Goal: Understand process/instructions: Learn how to perform a task or action

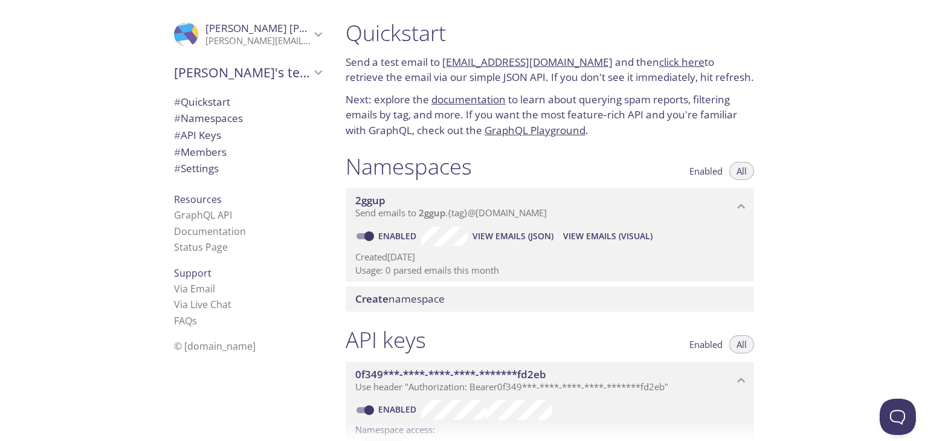
click at [644, 167] on div "Namespaces Enabled All" at bounding box center [550, 168] width 408 height 30
click at [215, 251] on link "Status Page" at bounding box center [201, 246] width 54 height 13
click at [192, 147] on span "# Members" at bounding box center [200, 152] width 53 height 14
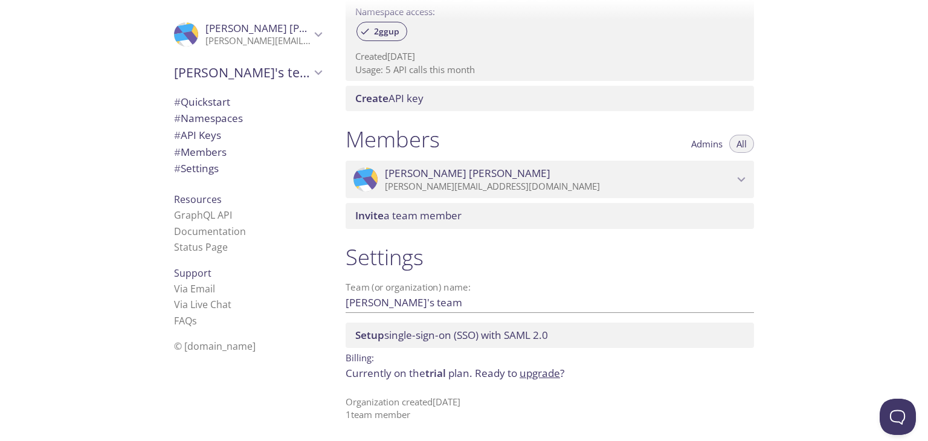
click at [208, 101] on span "# Quickstart" at bounding box center [202, 102] width 56 height 14
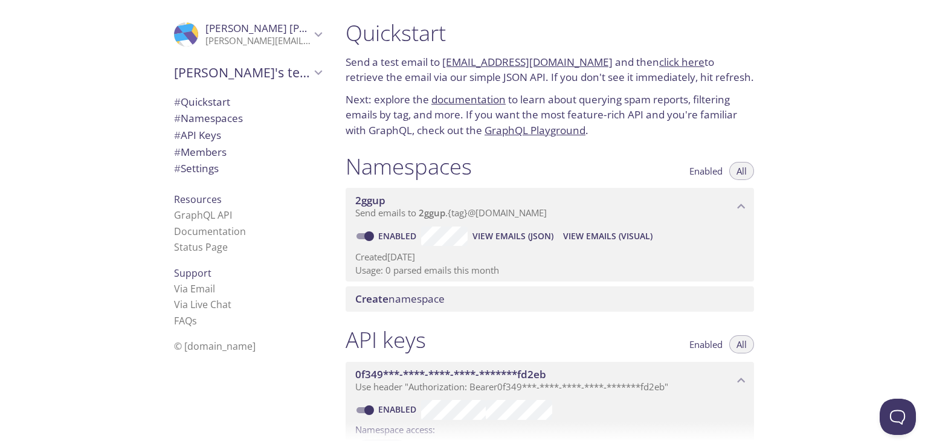
click at [494, 266] on p "Usage: 0 parsed emails this month" at bounding box center [549, 270] width 389 height 13
drag, startPoint x: 500, startPoint y: 266, endPoint x: 379, endPoint y: 260, distance: 121.0
click at [379, 260] on div "Created [DATE] Usage: 0 parsed emails this month" at bounding box center [549, 261] width 389 height 31
click at [224, 102] on span "# Quickstart" at bounding box center [202, 102] width 56 height 14
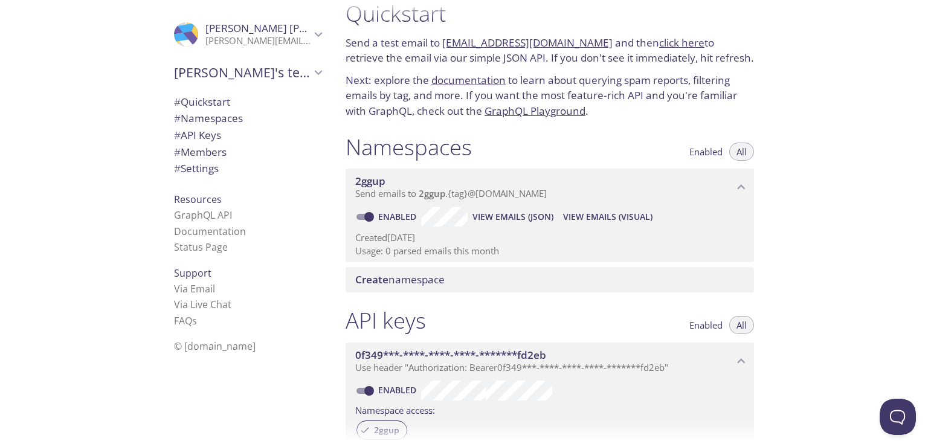
click at [666, 50] on p "Send a test email to [EMAIL_ADDRESS][DOMAIN_NAME] and then click here to retrie…" at bounding box center [550, 50] width 408 height 31
click at [671, 45] on link "click here" at bounding box center [681, 43] width 45 height 14
click at [517, 32] on div "Quickstart Send a test email to [EMAIL_ADDRESS][DOMAIN_NAME] and then click her…" at bounding box center [550, 60] width 428 height 134
click at [512, 37] on link "[EMAIL_ADDRESS][DOMAIN_NAME]" at bounding box center [527, 43] width 170 height 14
click at [505, 45] on link "[EMAIL_ADDRESS][DOMAIN_NAME]" at bounding box center [527, 43] width 170 height 14
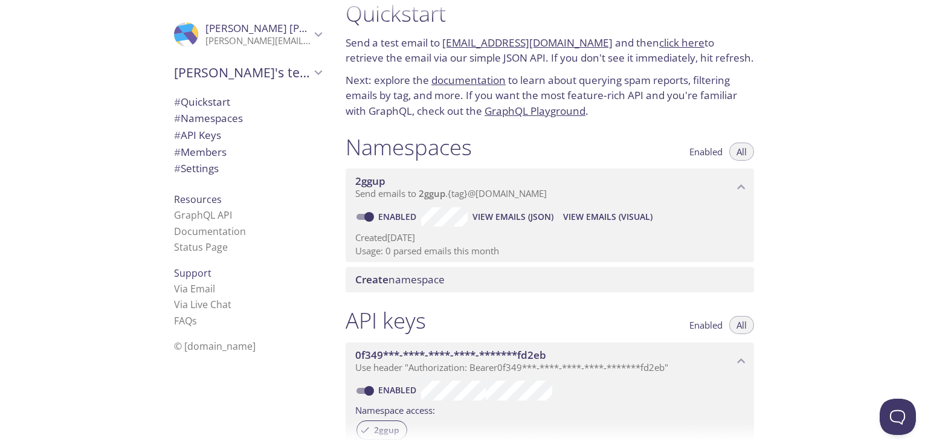
click at [732, 254] on p "Usage: 0 parsed emails this month" at bounding box center [549, 251] width 389 height 13
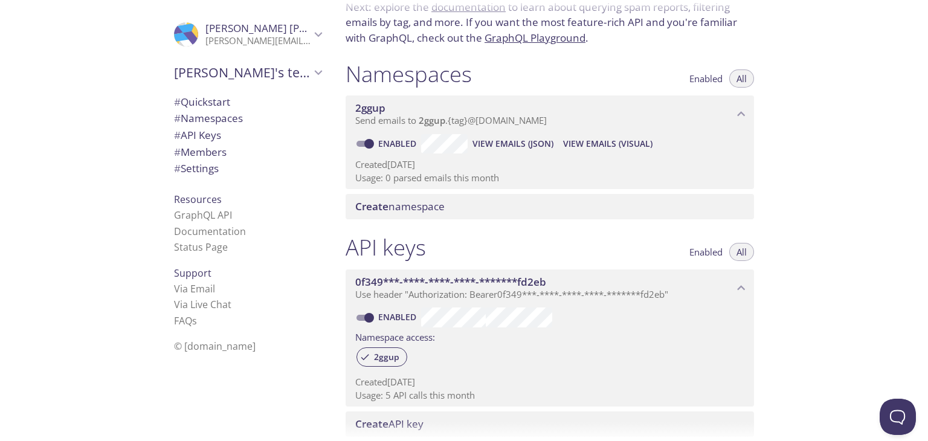
scroll to position [43, 0]
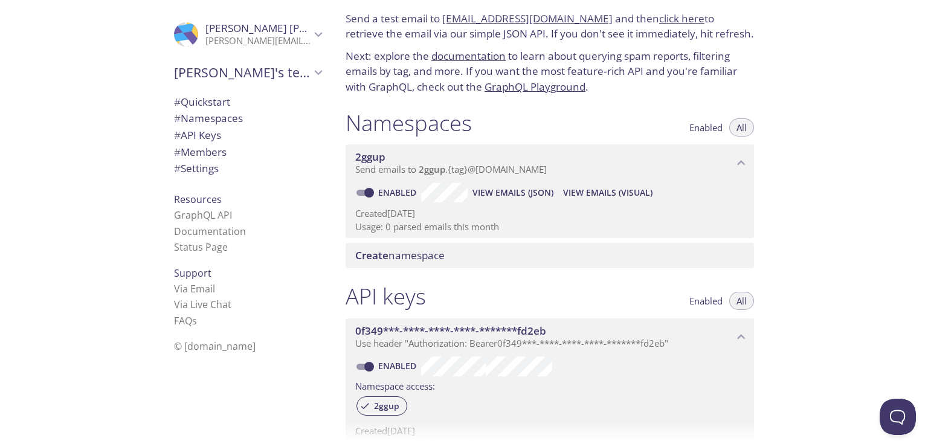
click at [476, 44] on div "Quickstart Send a test email to [EMAIL_ADDRESS][DOMAIN_NAME] and then click her…" at bounding box center [550, 36] width 428 height 134
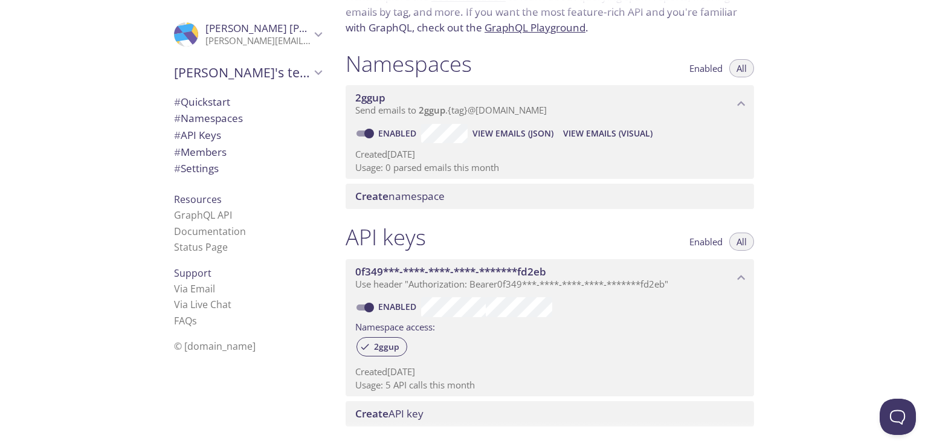
scroll to position [101, 0]
click at [482, 135] on span "View Emails (JSON)" at bounding box center [512, 134] width 81 height 14
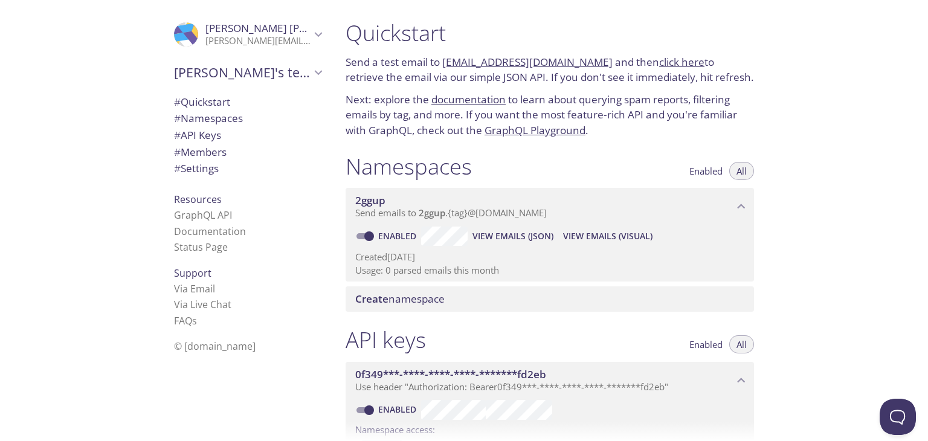
click at [534, 69] on p "Send a test email to [EMAIL_ADDRESS][DOMAIN_NAME] and then click here to retrie…" at bounding box center [550, 69] width 408 height 31
click at [536, 66] on link "[EMAIL_ADDRESS][DOMAIN_NAME]" at bounding box center [527, 62] width 170 height 14
click at [604, 63] on p "Send a test email to [EMAIL_ADDRESS][DOMAIN_NAME] and then click here to retrie…" at bounding box center [550, 69] width 408 height 31
drag, startPoint x: 599, startPoint y: 65, endPoint x: 556, endPoint y: 60, distance: 43.7
click at [556, 60] on p "Send a test email to [EMAIL_ADDRESS][DOMAIN_NAME] and then click here to retrie…" at bounding box center [550, 69] width 408 height 31
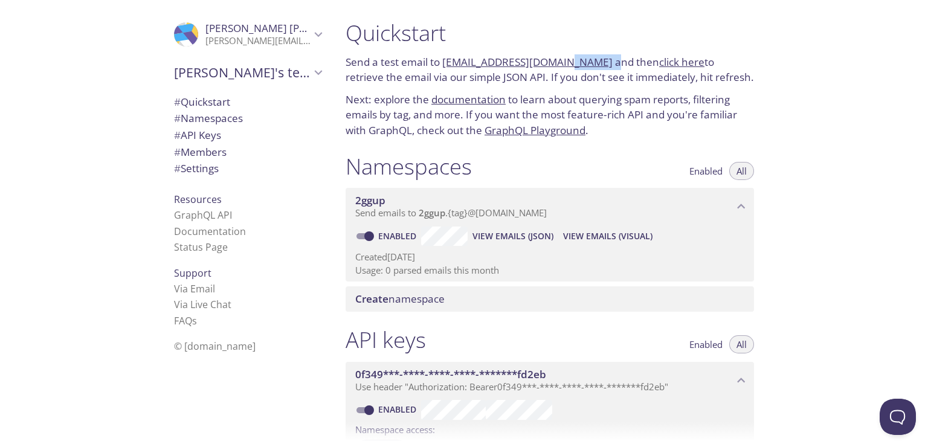
click at [623, 40] on h1 "Quickstart" at bounding box center [550, 32] width 408 height 27
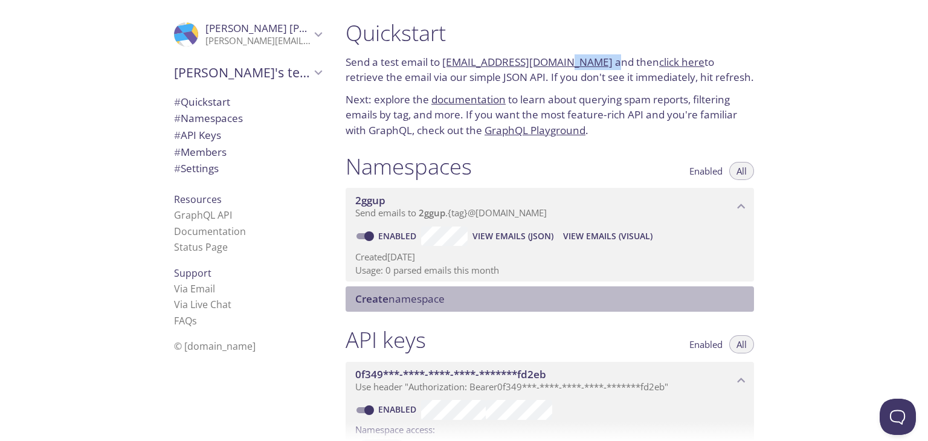
click at [367, 303] on span "Create" at bounding box center [371, 299] width 33 height 14
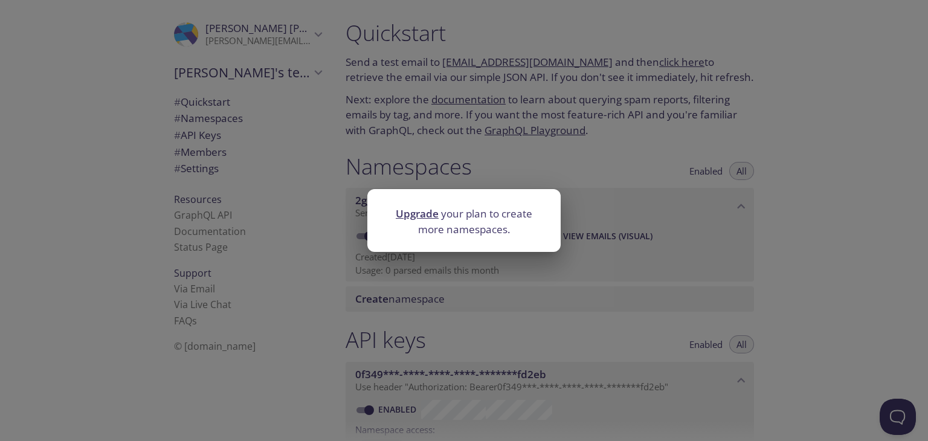
click at [548, 160] on div "Upgrade your plan to create more namespaces." at bounding box center [464, 220] width 928 height 441
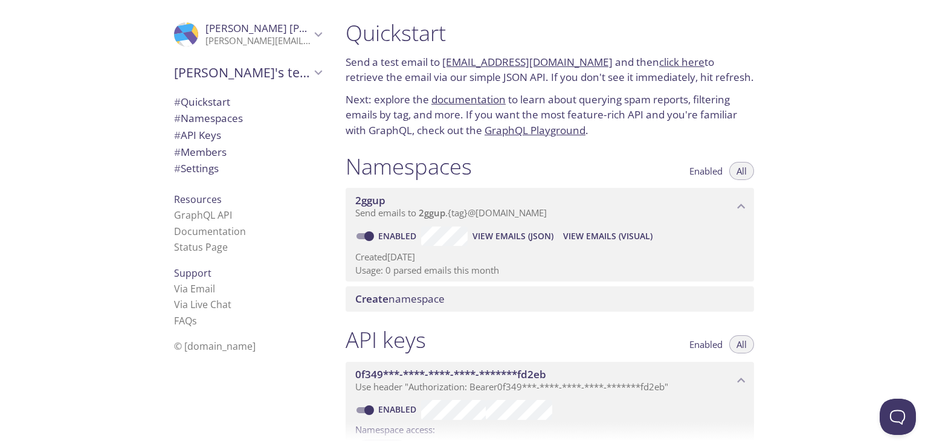
click at [593, 59] on p "Send a test email to [EMAIL_ADDRESS][DOMAIN_NAME] and then click here to retrie…" at bounding box center [550, 69] width 408 height 31
click at [575, 217] on p "Send emails to 2ggup . {tag} @[DOMAIN_NAME]" at bounding box center [544, 213] width 378 height 12
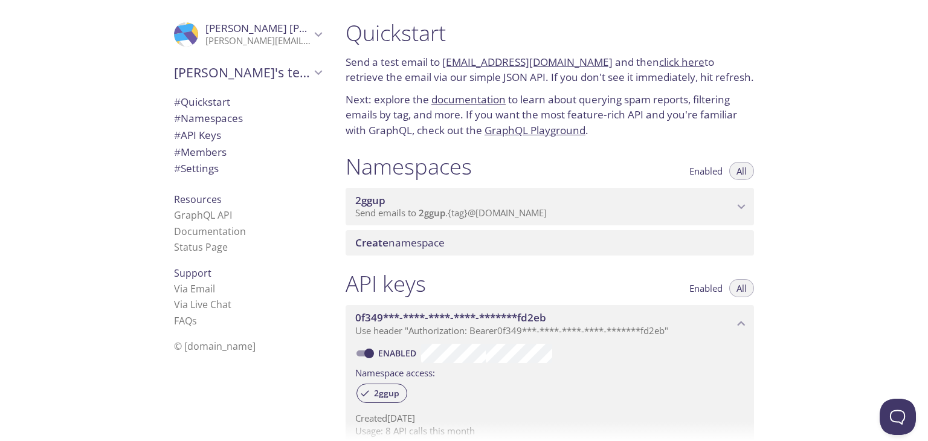
click at [575, 217] on p "Send emails to 2ggup . {tag} @[DOMAIN_NAME]" at bounding box center [544, 213] width 378 height 12
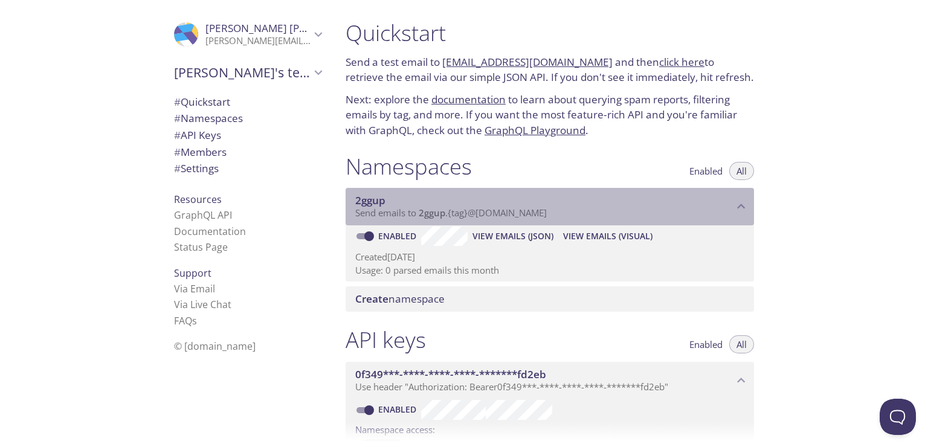
drag, startPoint x: 575, startPoint y: 217, endPoint x: 500, endPoint y: 211, distance: 75.8
click at [500, 211] on p "Send emails to 2ggup . {tag} @[DOMAIN_NAME]" at bounding box center [544, 213] width 378 height 12
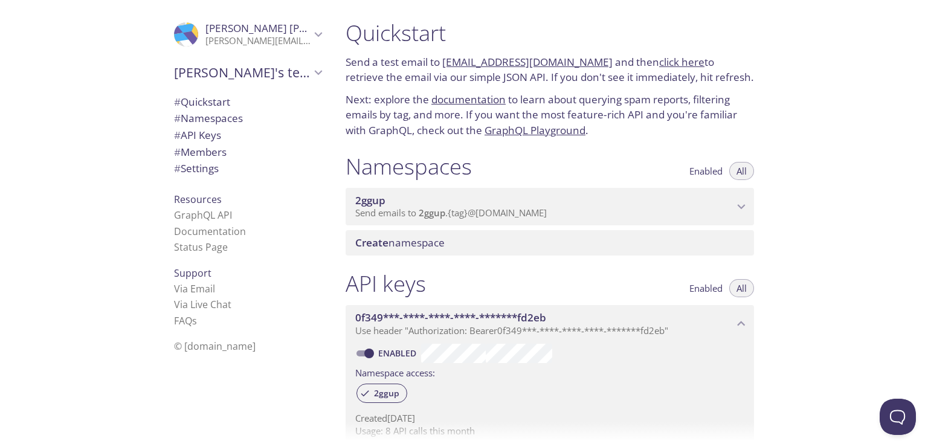
drag, startPoint x: 440, startPoint y: 63, endPoint x: 594, endPoint y: 66, distance: 154.7
click at [594, 66] on p "Send a test email to [EMAIL_ADDRESS][DOMAIN_NAME] and then click here to retrie…" at bounding box center [550, 69] width 408 height 31
copy p "[EMAIL_ADDRESS][DOMAIN_NAME]"
